Goal: Task Accomplishment & Management: Manage account settings

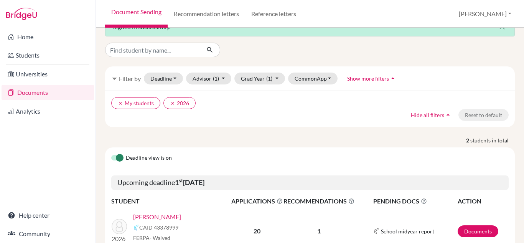
scroll to position [16, 0]
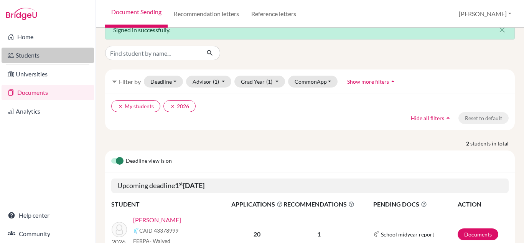
click at [30, 51] on link "Students" at bounding box center [48, 55] width 92 height 15
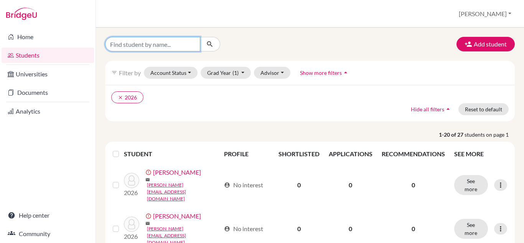
click at [176, 47] on input "Find student by name..." at bounding box center [152, 44] width 95 height 15
type input "[PERSON_NAME]"
click at [210, 46] on icon "submit" at bounding box center [210, 44] width 8 height 8
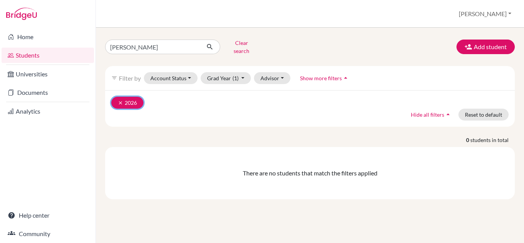
click at [118, 97] on button "clear 2026" at bounding box center [127, 103] width 32 height 12
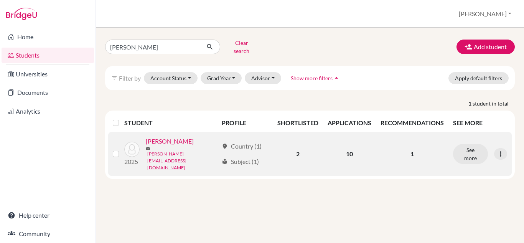
click at [182, 141] on link "[PERSON_NAME]" at bounding box center [170, 140] width 48 height 9
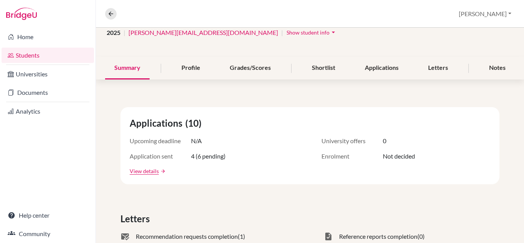
scroll to position [46, 0]
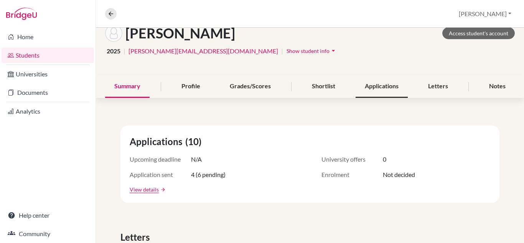
click at [381, 81] on div "Applications" at bounding box center [381, 86] width 52 height 23
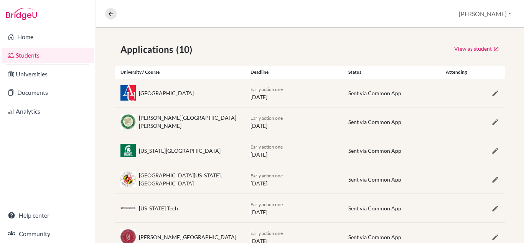
scroll to position [120, 0]
